Goal: Find specific page/section

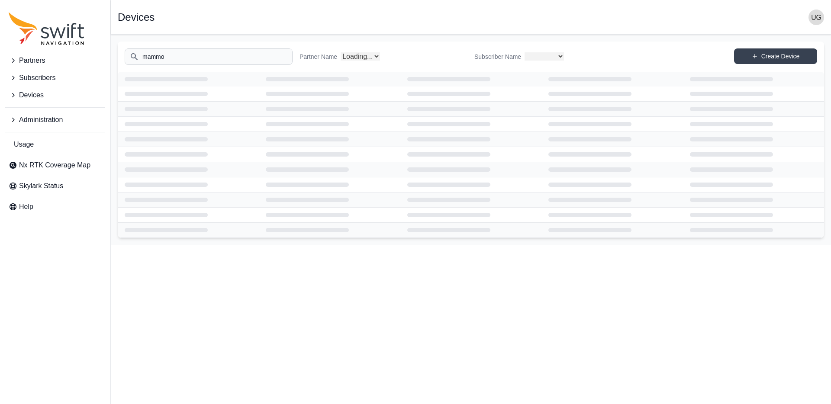
select select
select select "Partner Name"
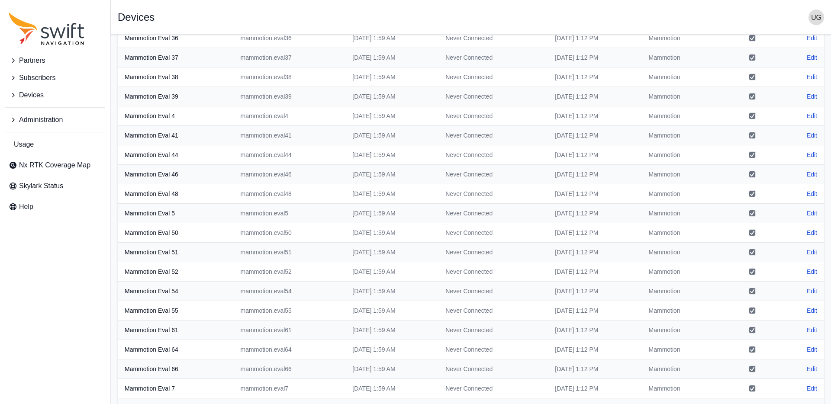
scroll to position [696, 0]
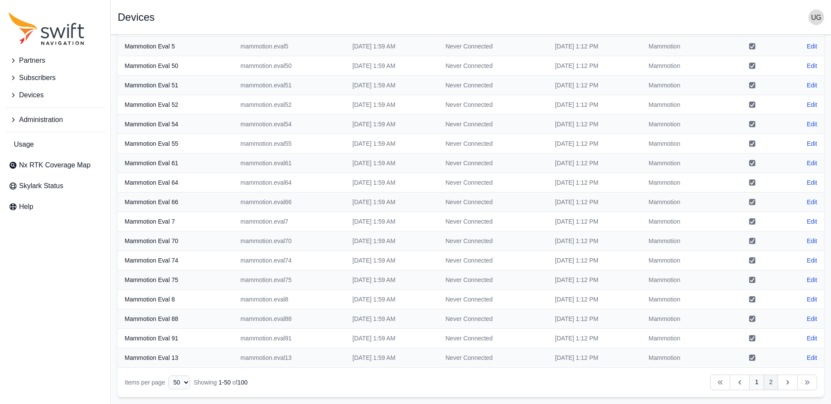
click at [775, 381] on link "2" at bounding box center [770, 383] width 15 height 16
